Goal: Task Accomplishment & Management: Use online tool/utility

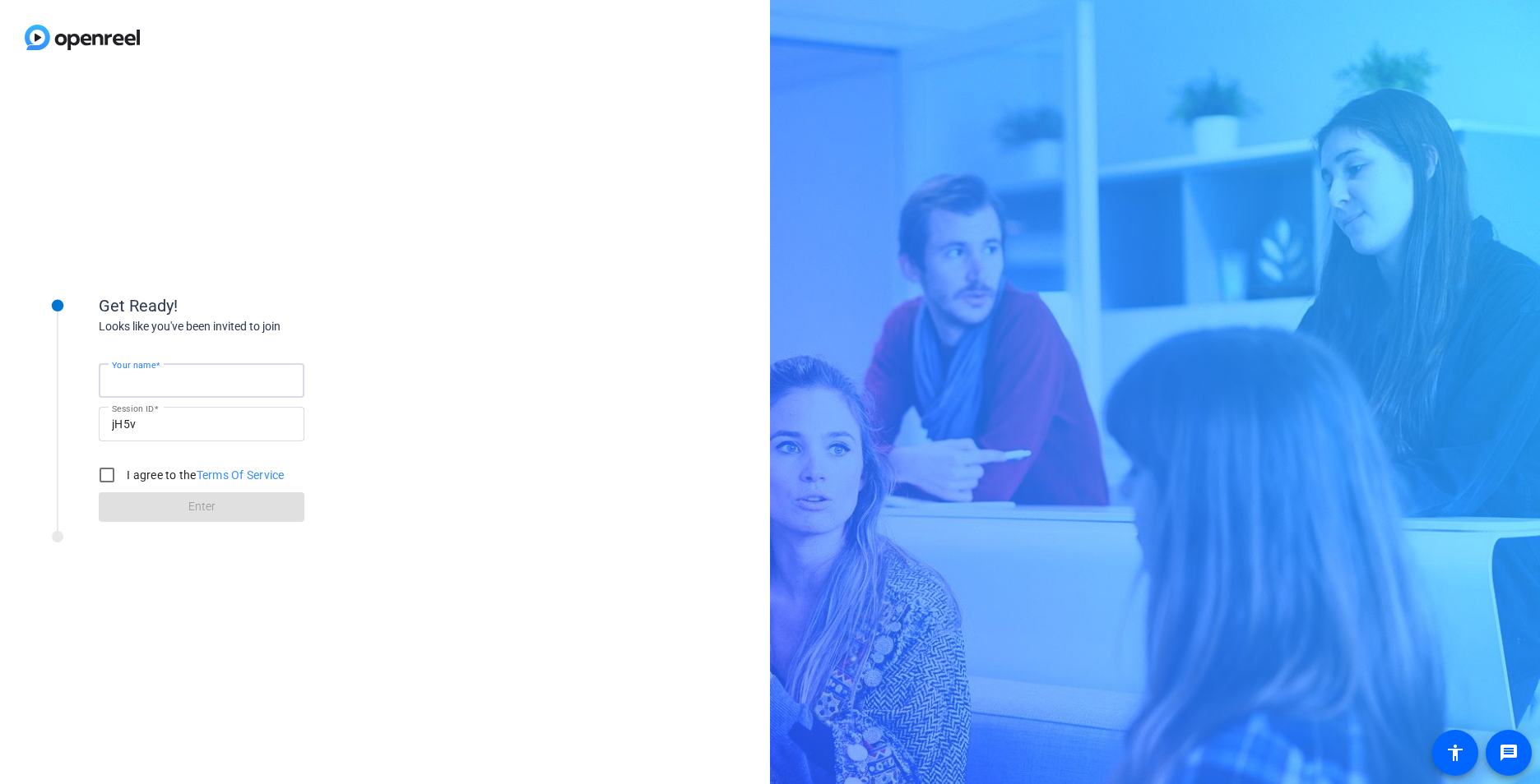
click at [186, 375] on input "Your name" at bounding box center [202, 380] width 179 height 19
type input "[PERSON_NAME]"
drag, startPoint x: 468, startPoint y: 348, endPoint x: 429, endPoint y: 354, distance: 39.5
click at [468, 348] on div "Get Ready! Looks like you've been invited to join Your name [PERSON_NAME] Sessi…" at bounding box center [385, 429] width 770 height 709
click at [109, 473] on input "I agree to the Terms Of Service" at bounding box center [107, 476] width 33 height 33
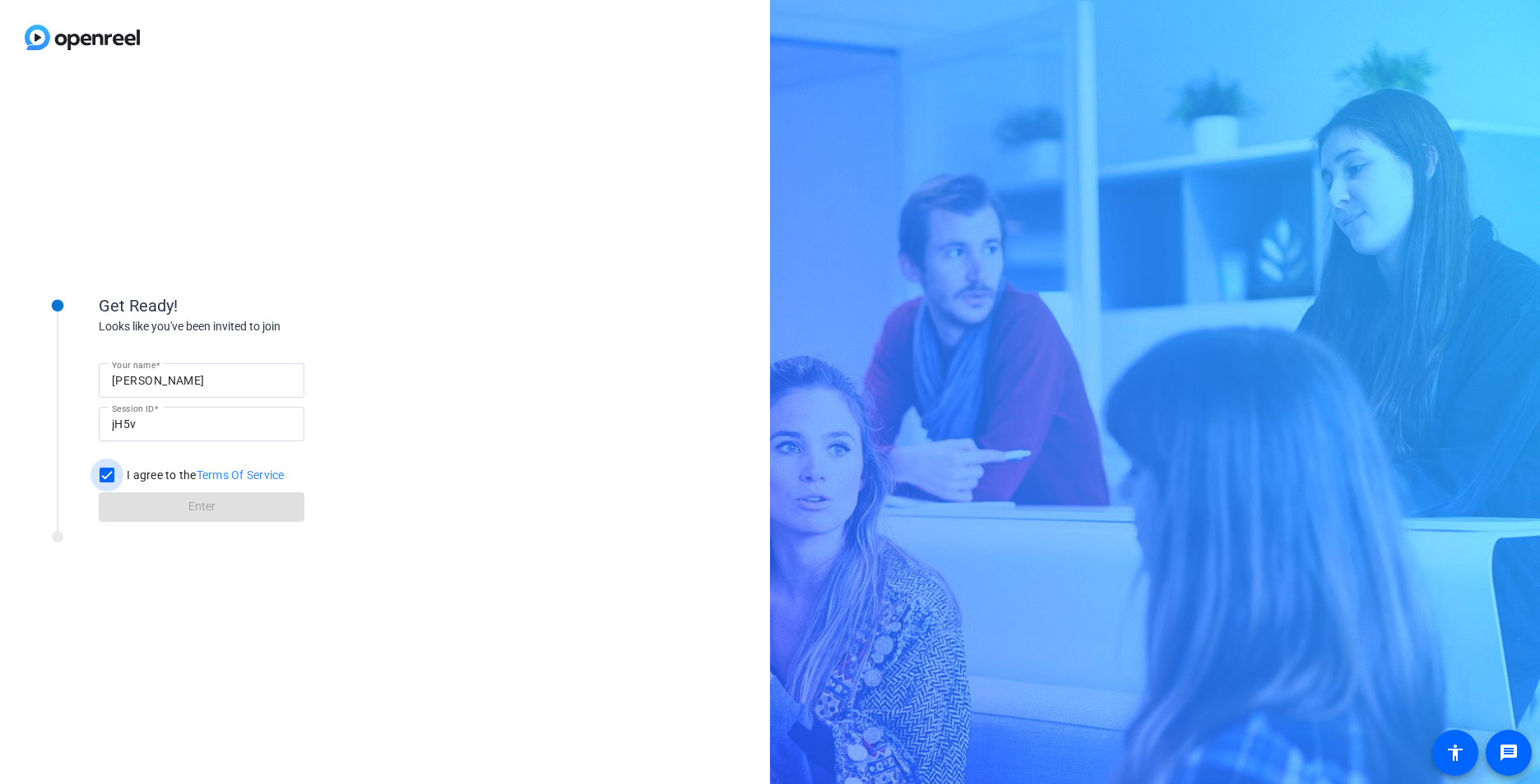
checkbox input "true"
click at [152, 513] on span at bounding box center [201, 507] width 205 height 40
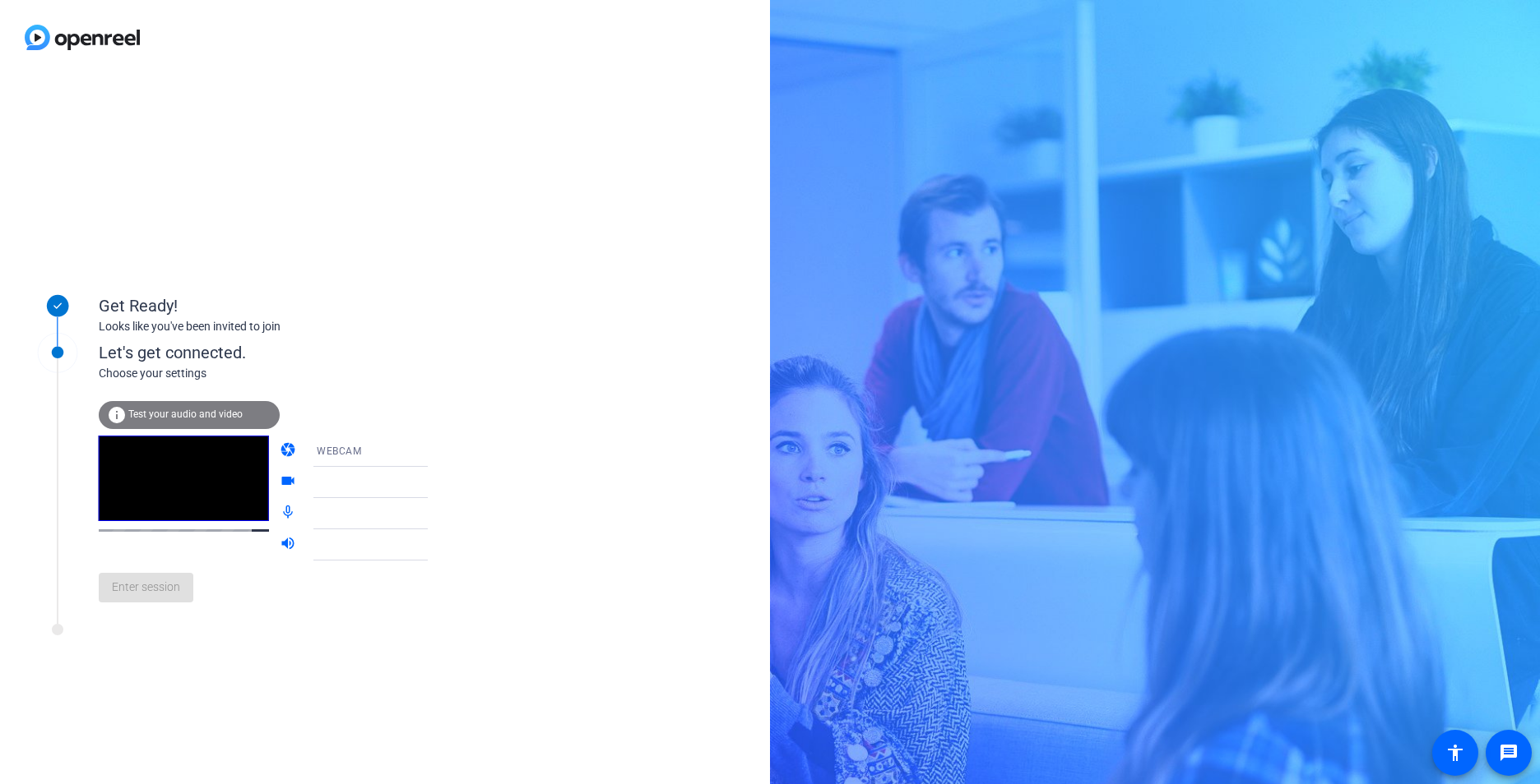
click at [226, 410] on span "Test your audio and video" at bounding box center [185, 414] width 114 height 12
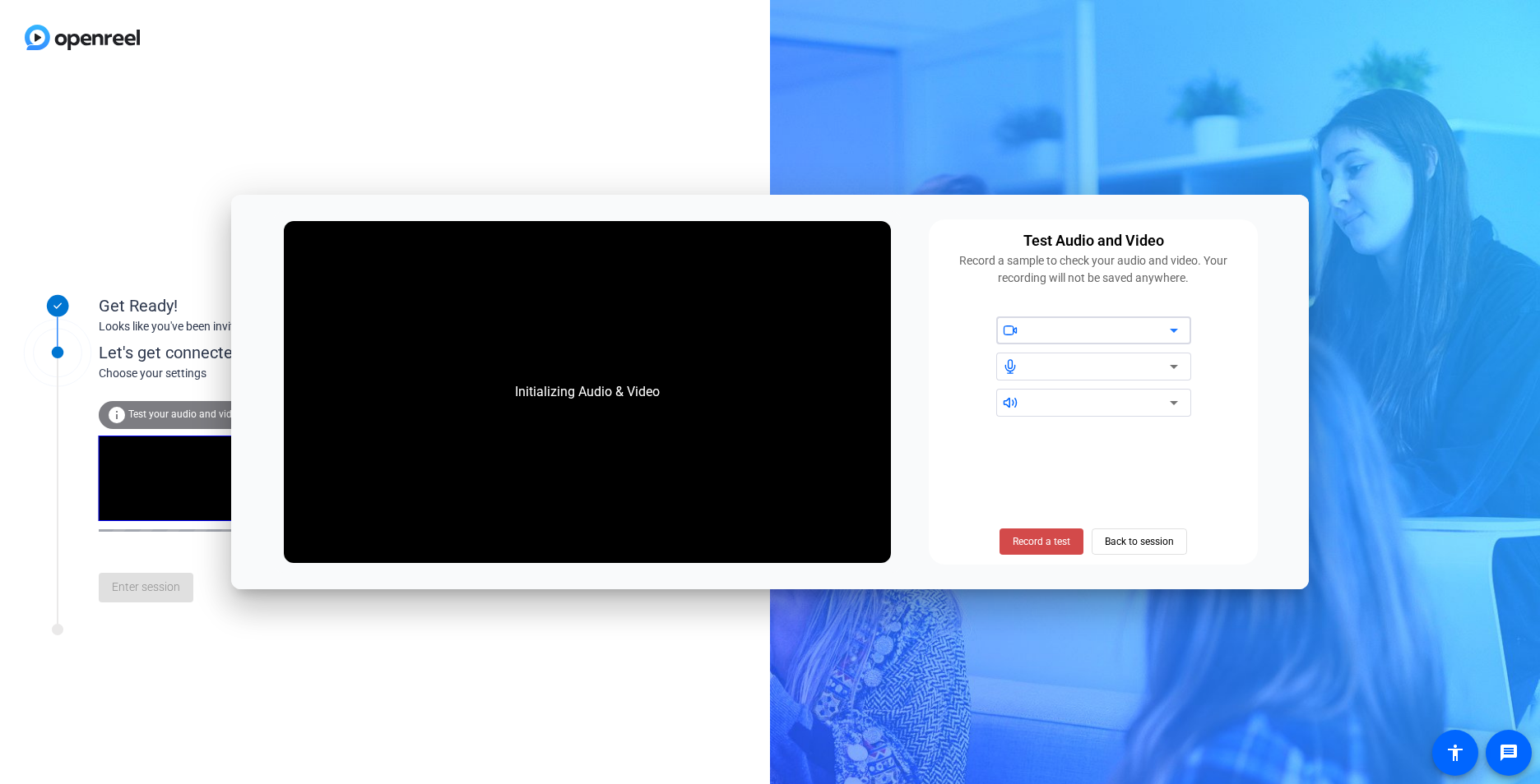
click at [1041, 546] on span "Record a test" at bounding box center [1041, 542] width 58 height 15
click at [1065, 334] on div at bounding box center [1100, 329] width 140 height 19
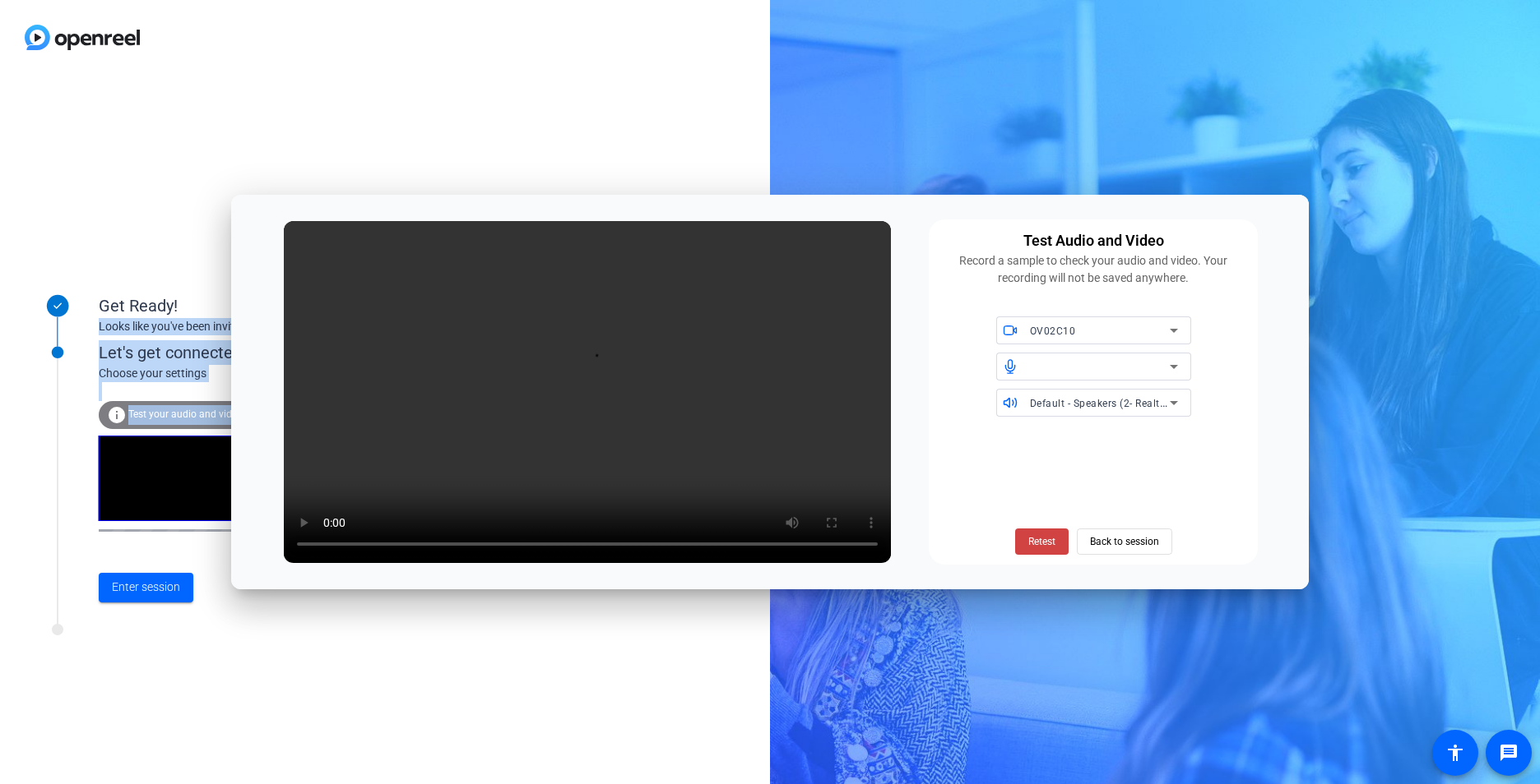
drag, startPoint x: 984, startPoint y: 206, endPoint x: 1324, endPoint y: 95, distance: 357.7
click at [1324, 95] on body "Accessibility Screen-Reader Guide, Feedback, and Issue Reporting | New window G…" at bounding box center [770, 392] width 1540 height 784
click at [1117, 544] on span "Back to session" at bounding box center [1124, 542] width 69 height 31
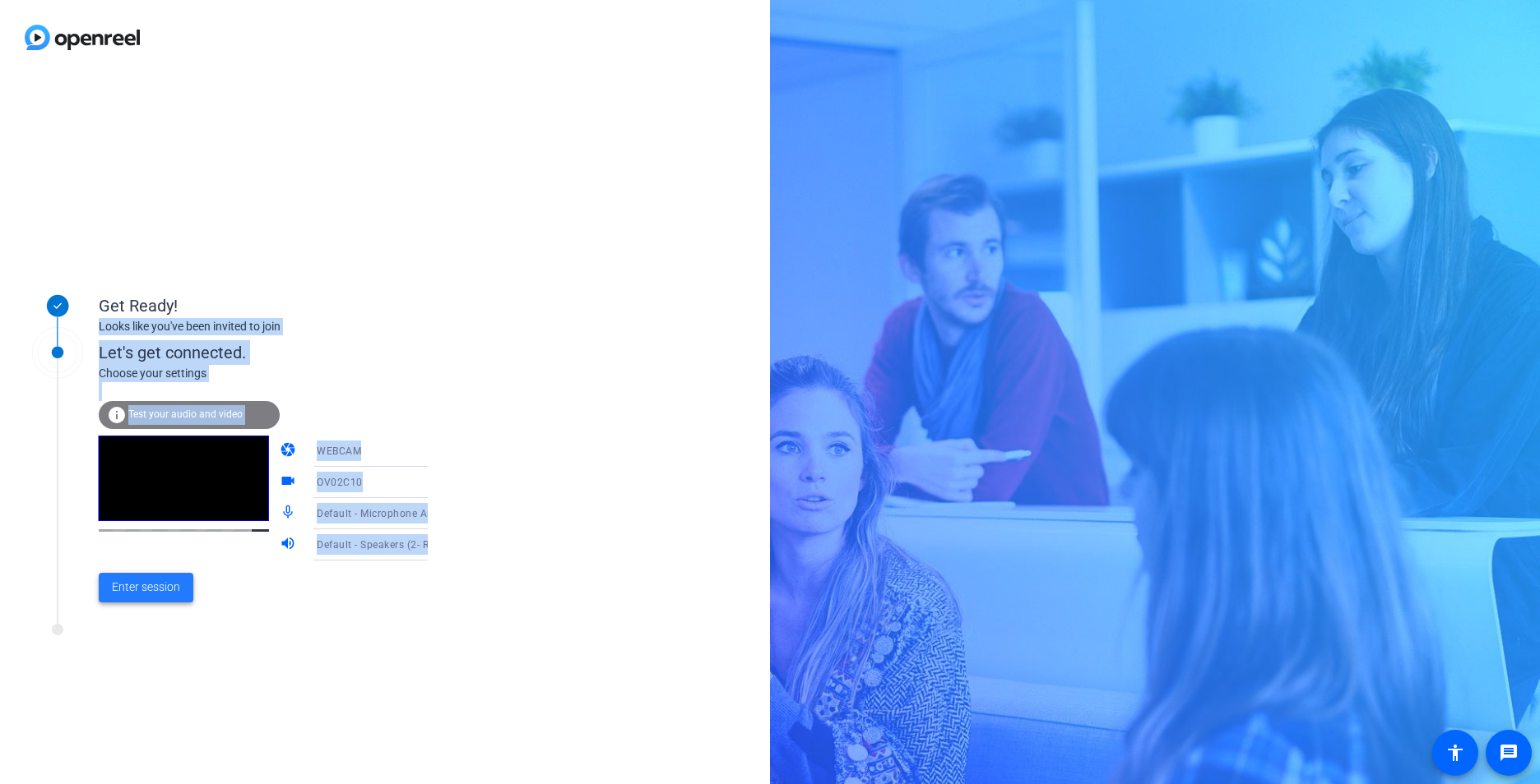
click at [174, 585] on span "Enter session" at bounding box center [146, 587] width 68 height 17
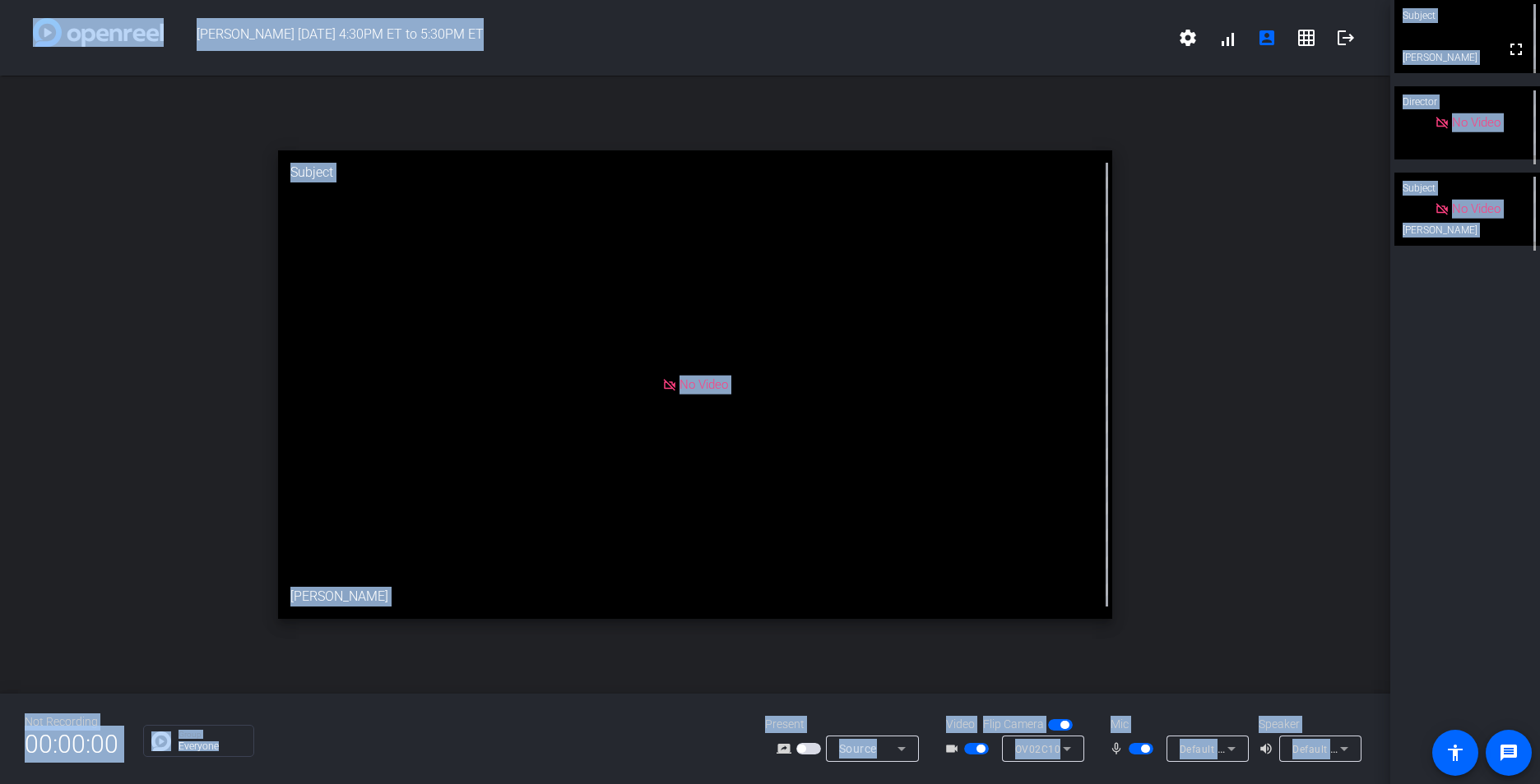
click at [969, 751] on span "button" at bounding box center [976, 749] width 25 height 12
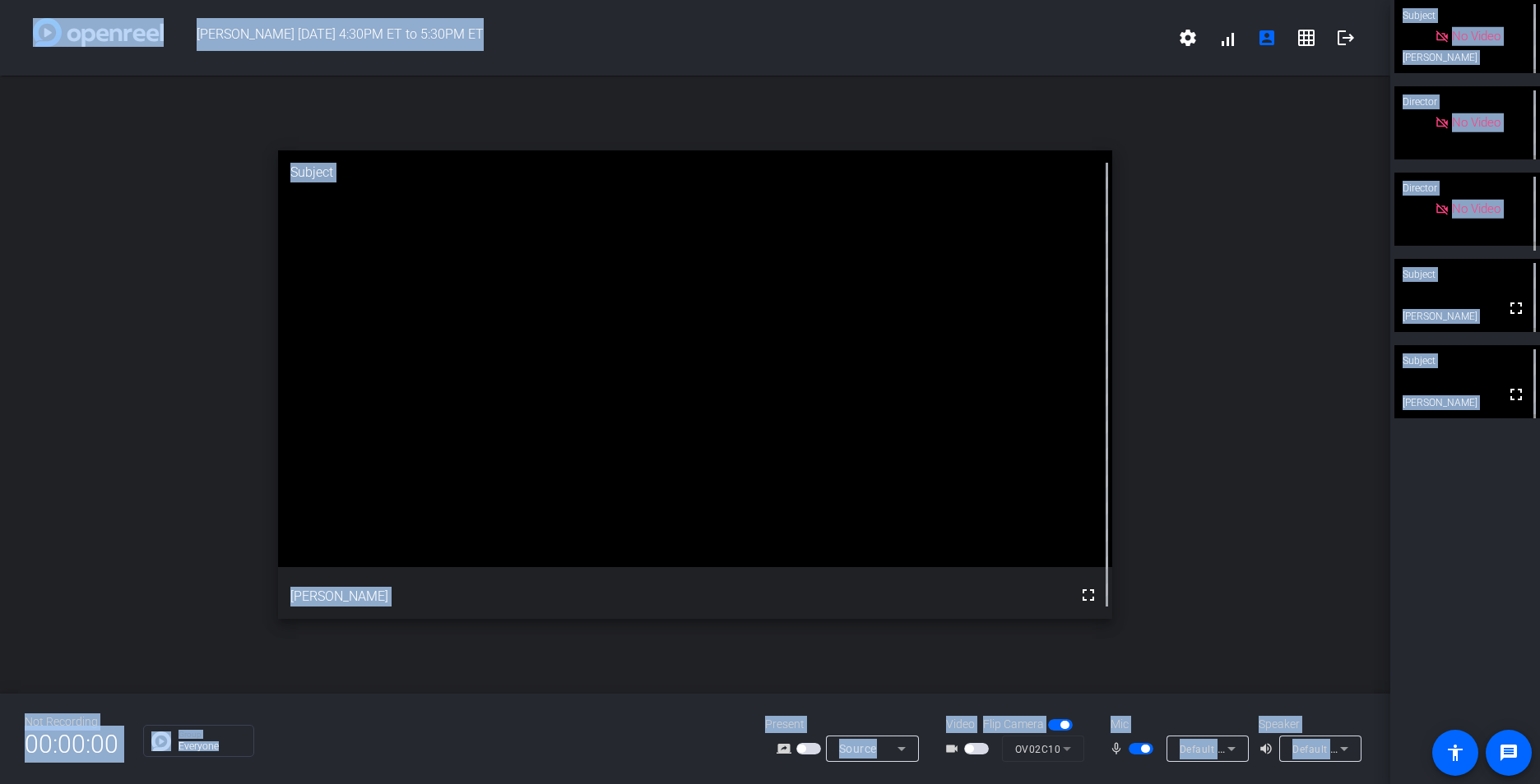
click at [1132, 748] on span "button" at bounding box center [1141, 749] width 25 height 12
click at [1143, 748] on span "button" at bounding box center [1141, 749] width 25 height 12
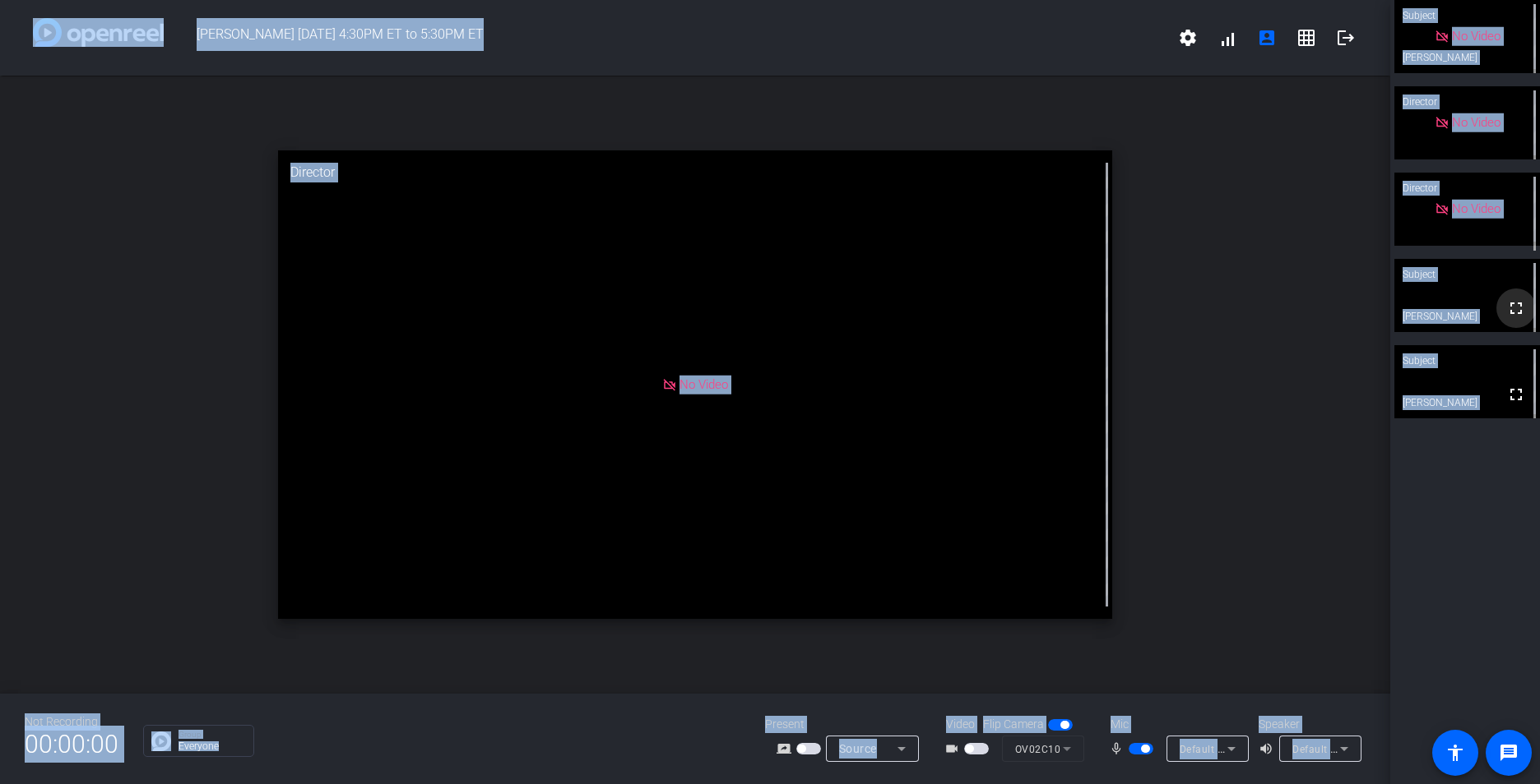
click at [1510, 313] on mat-icon "fullscreen" at bounding box center [1515, 307] width 19 height 19
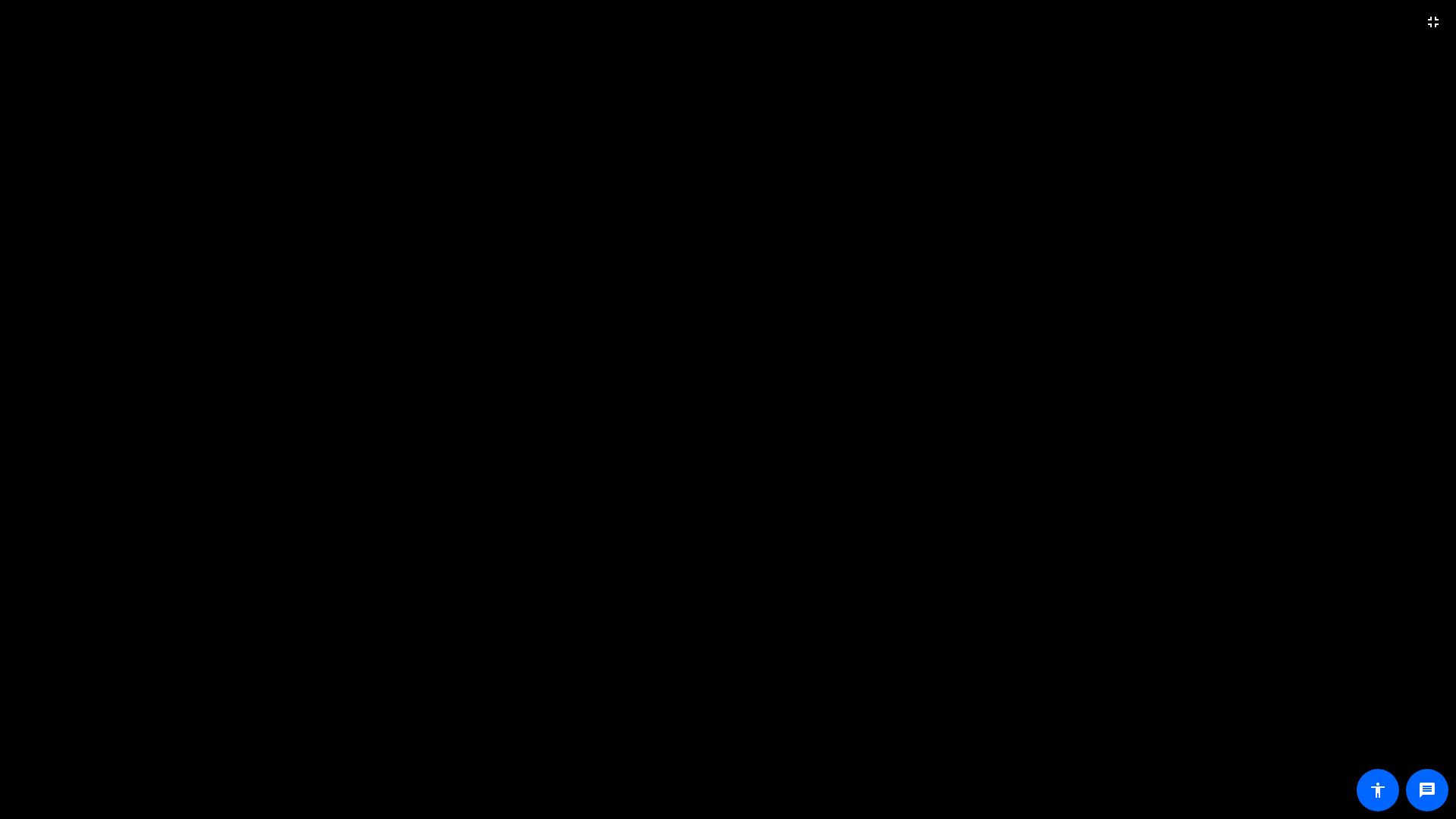
click at [1419, 27] on mat-icon "fullscreen_exit" at bounding box center [1432, 21] width 18 height 18
